Goal: Task Accomplishment & Management: Manage account settings

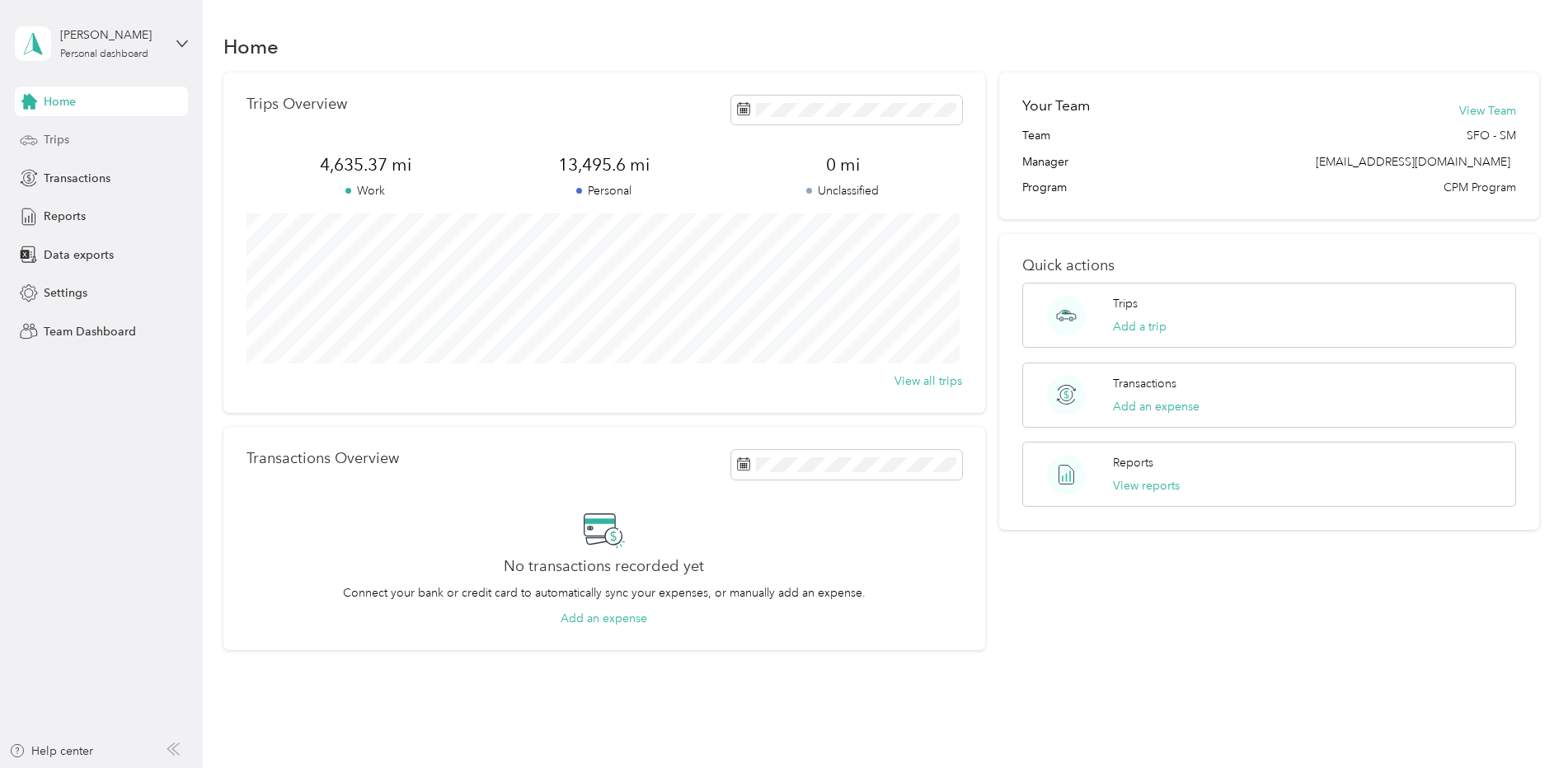
click at [74, 136] on div "Trips" at bounding box center [101, 140] width 173 height 30
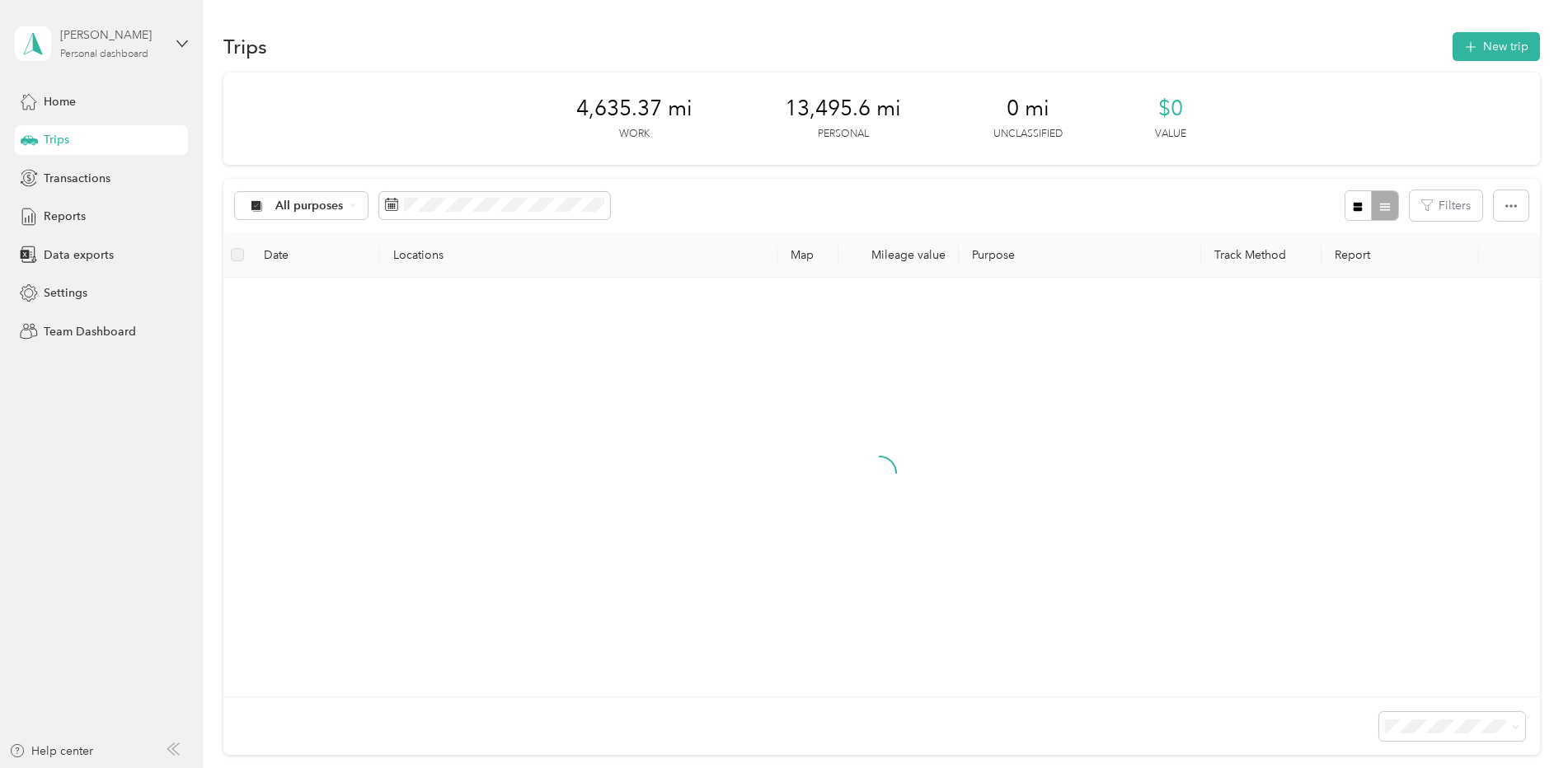
click at [127, 49] on div "Personal dashboard" at bounding box center [104, 54] width 88 height 10
click at [88, 146] on div "Team dashboard Personal dashboard Log out" at bounding box center [188, 170] width 324 height 104
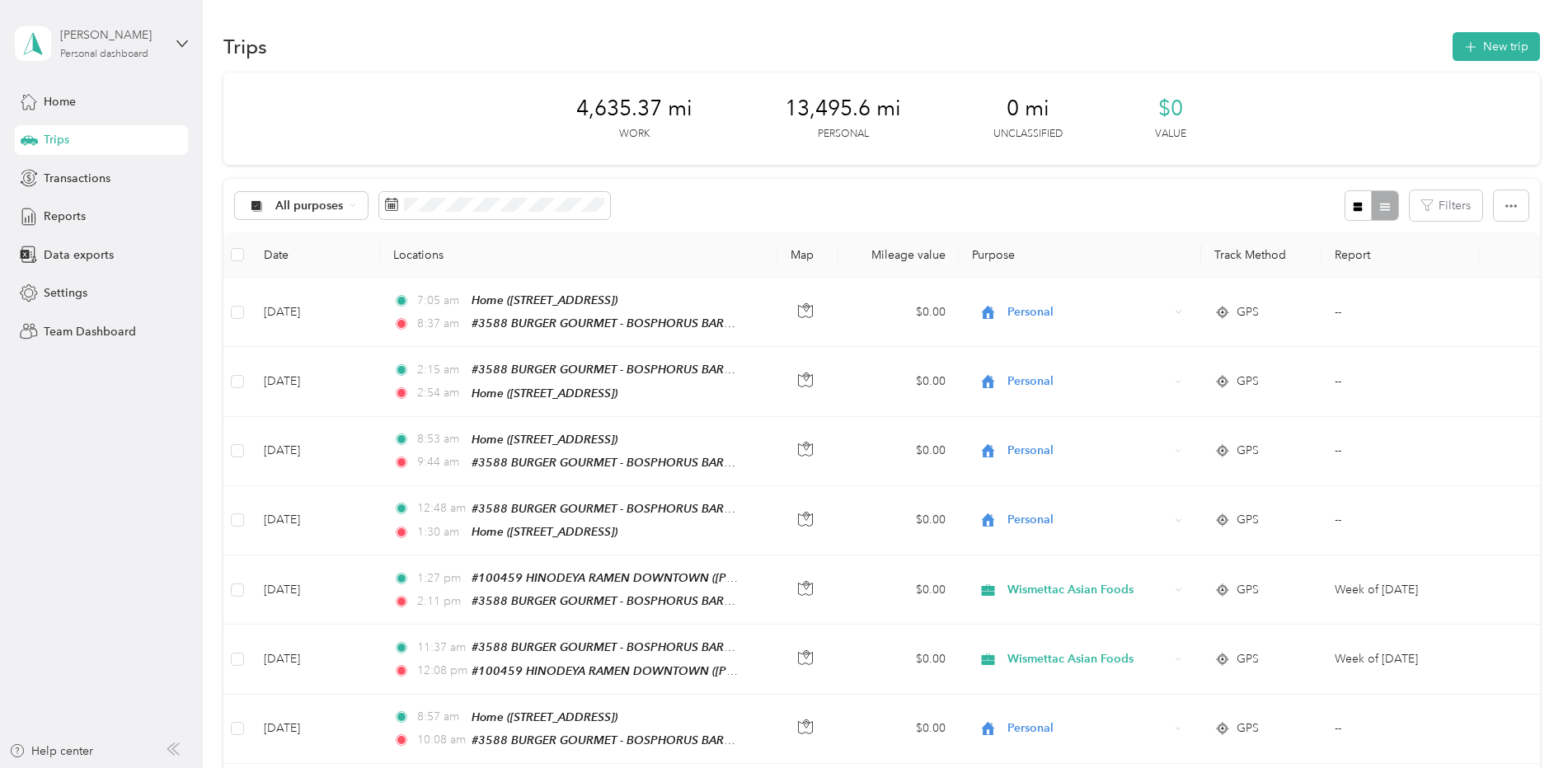
click at [108, 35] on div "[PERSON_NAME]" at bounding box center [111, 35] width 103 height 17
click at [90, 136] on div "Team dashboard" at bounding box center [74, 136] width 88 height 17
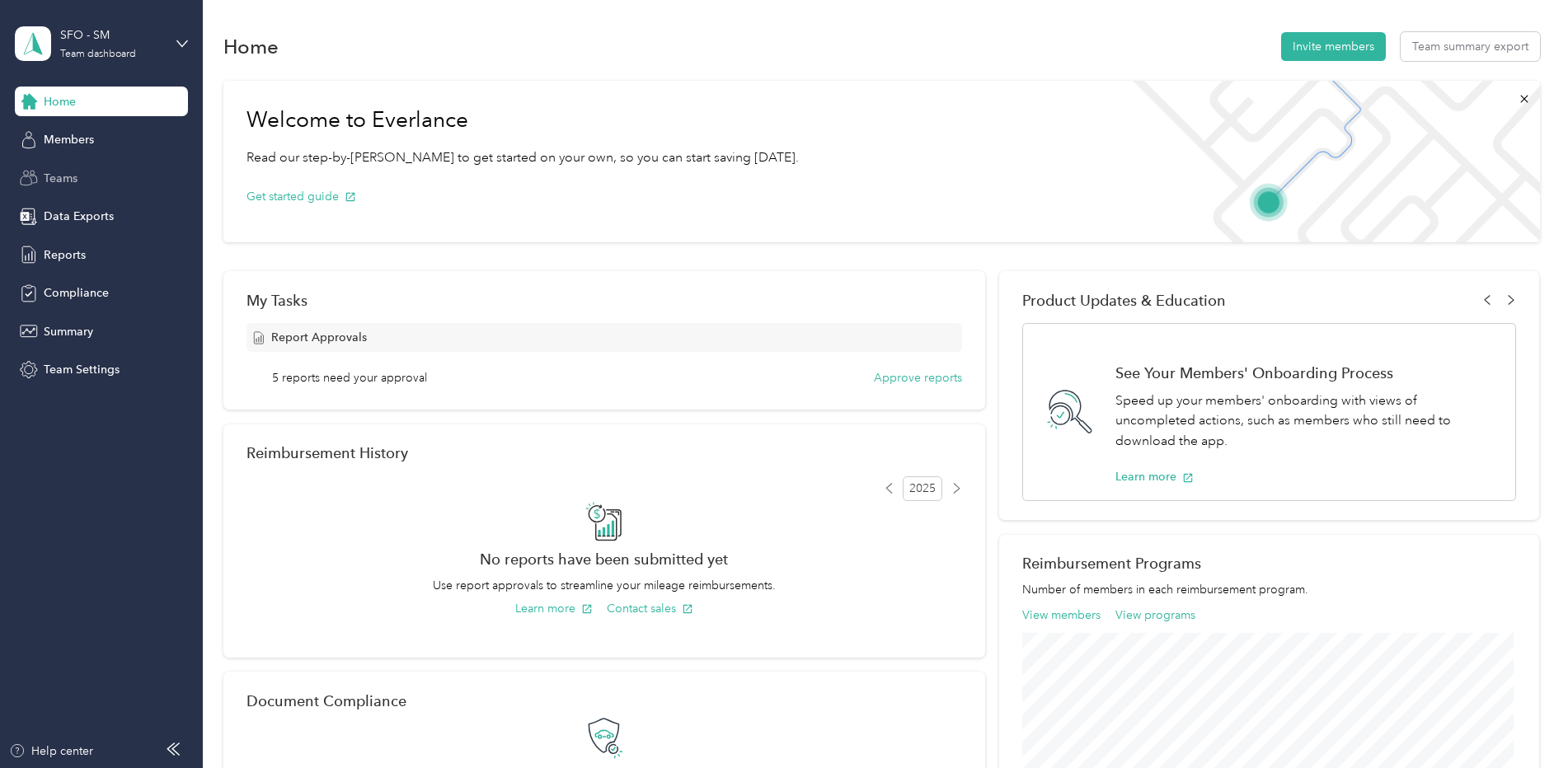
click at [70, 182] on span "Teams" at bounding box center [60, 178] width 34 height 17
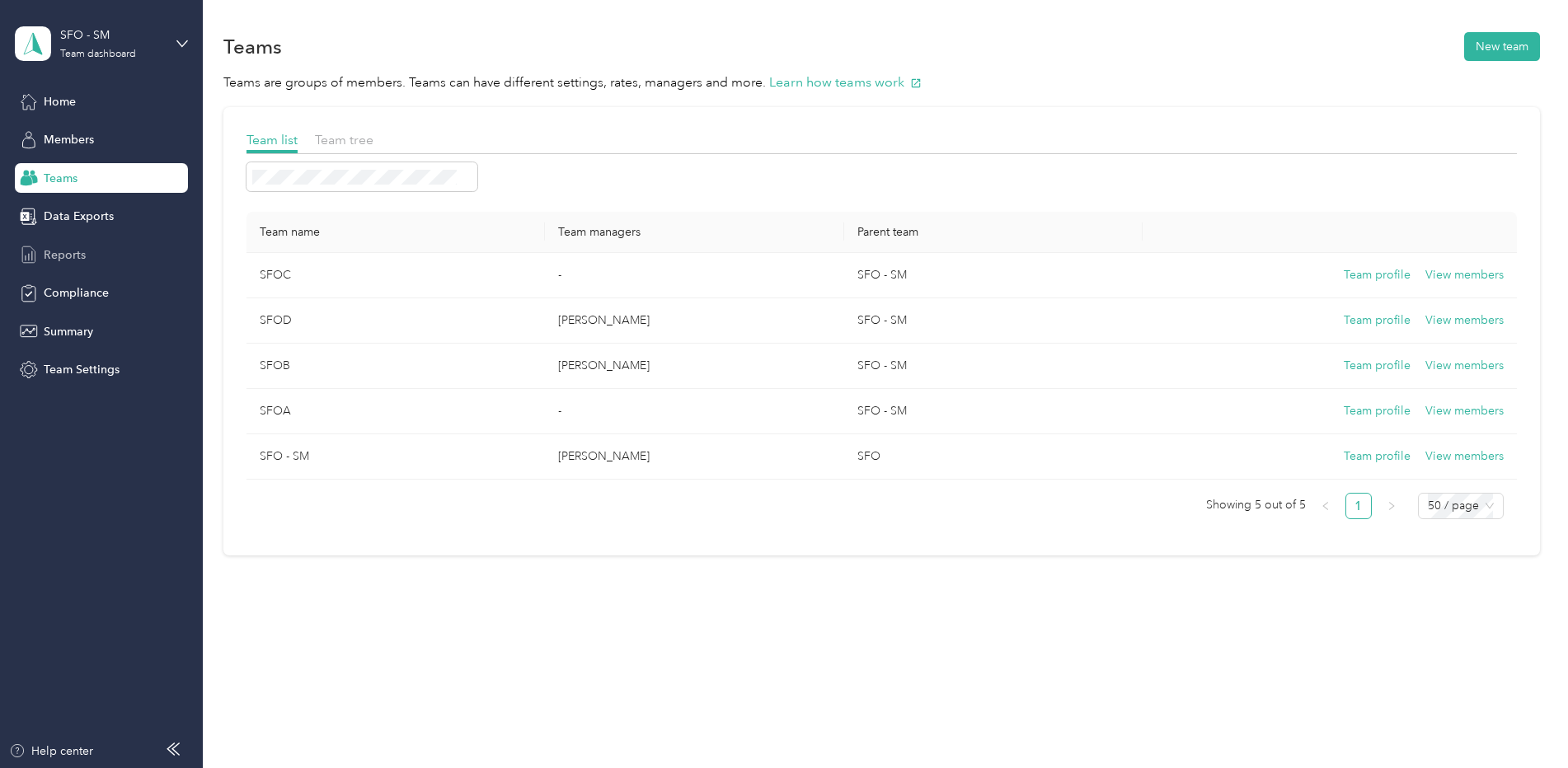
click at [76, 256] on span "Reports" at bounding box center [65, 255] width 42 height 17
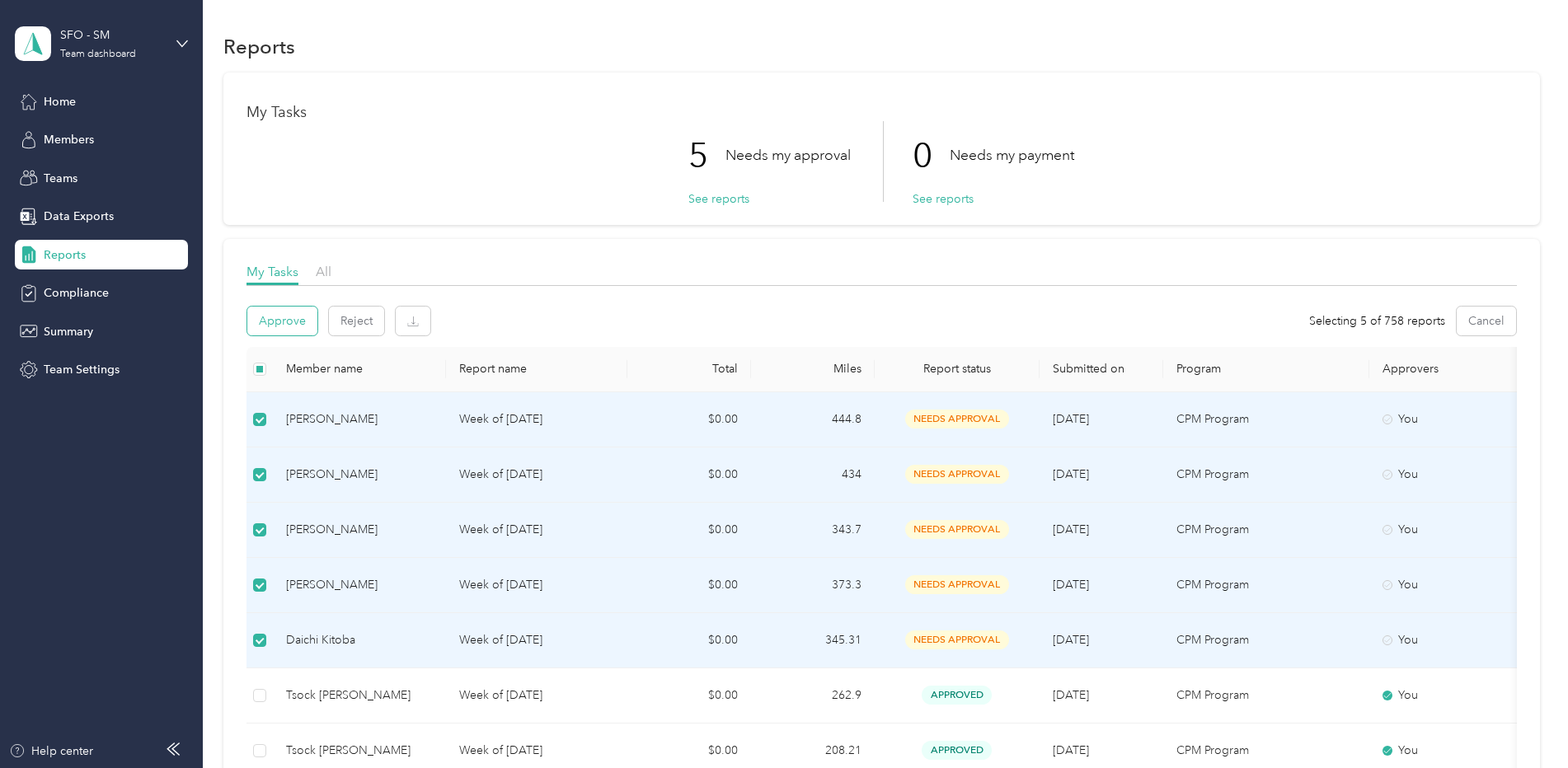
click at [287, 317] on button "Approve" at bounding box center [282, 321] width 70 height 29
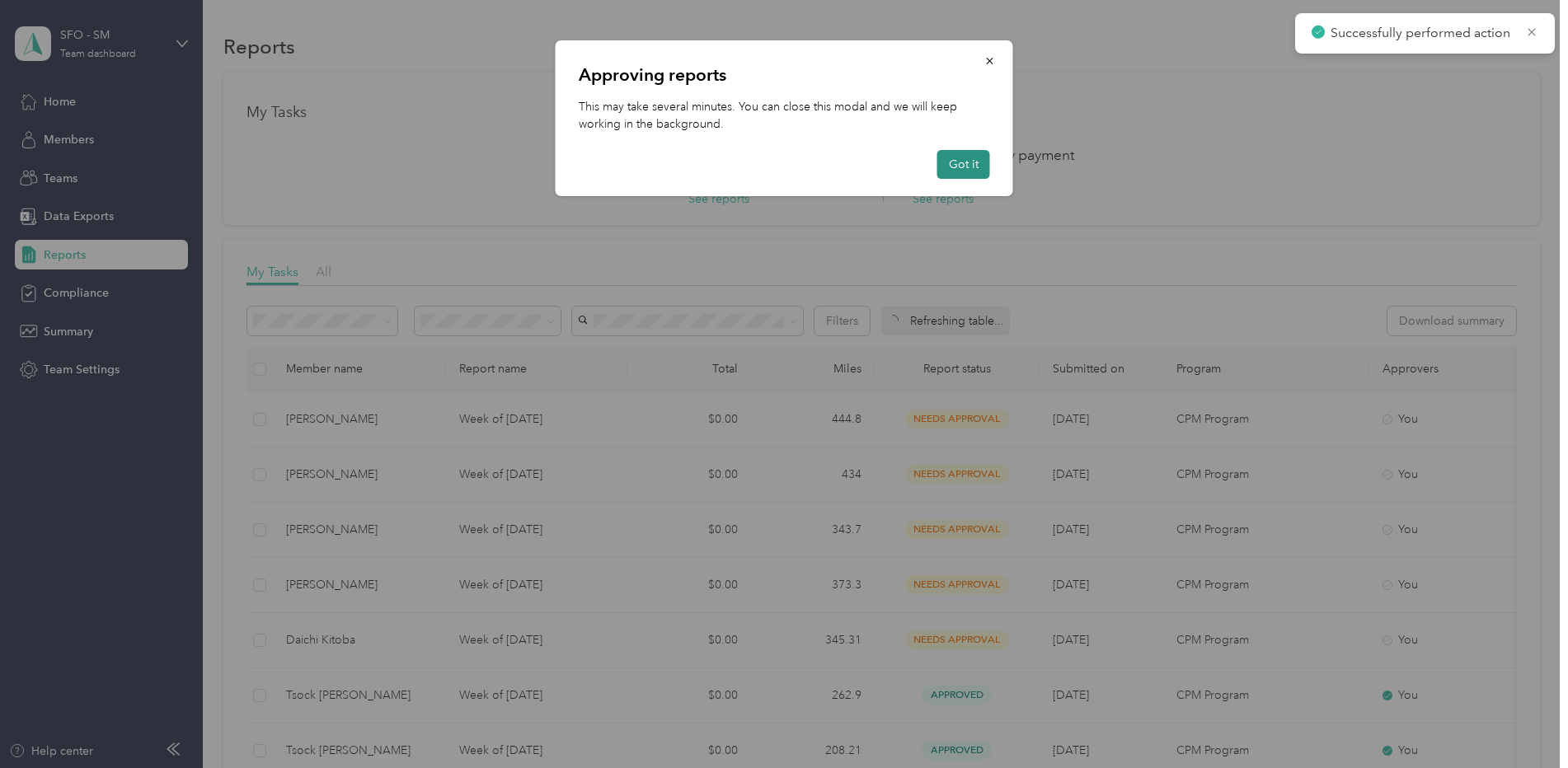
click at [953, 162] on button "Got it" at bounding box center [964, 165] width 53 height 29
